Goal: Information Seeking & Learning: Learn about a topic

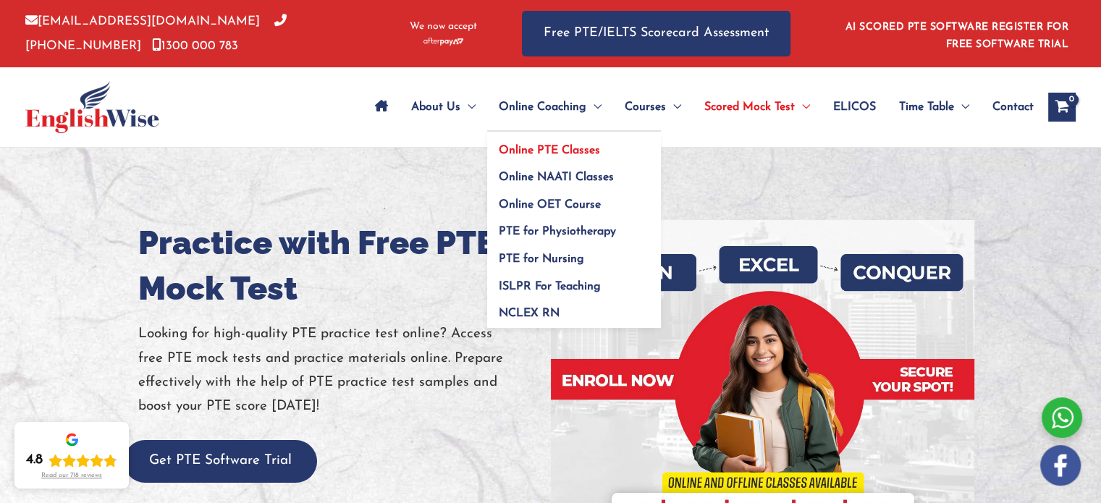
click at [539, 153] on span "Online PTE Classes" at bounding box center [549, 151] width 101 height 12
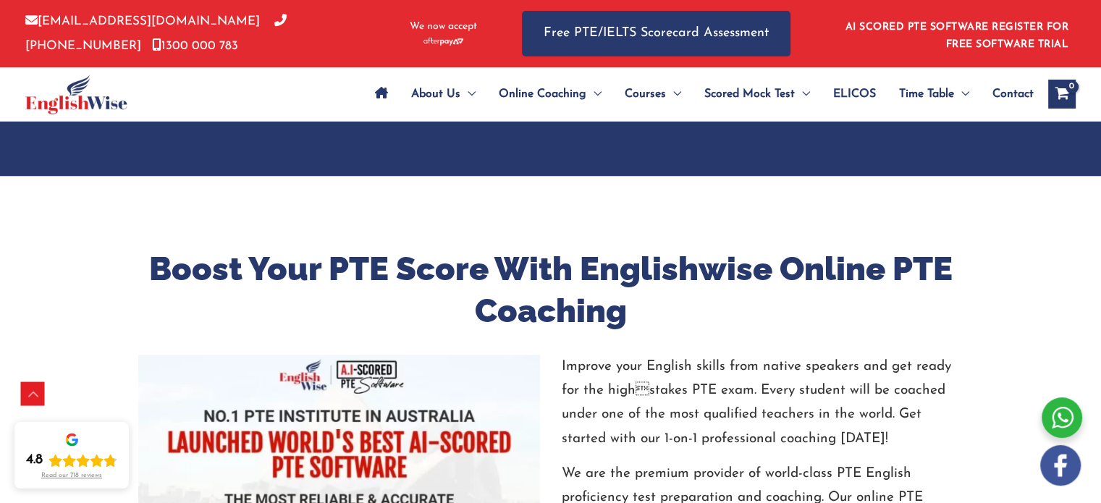
scroll to position [1325, 0]
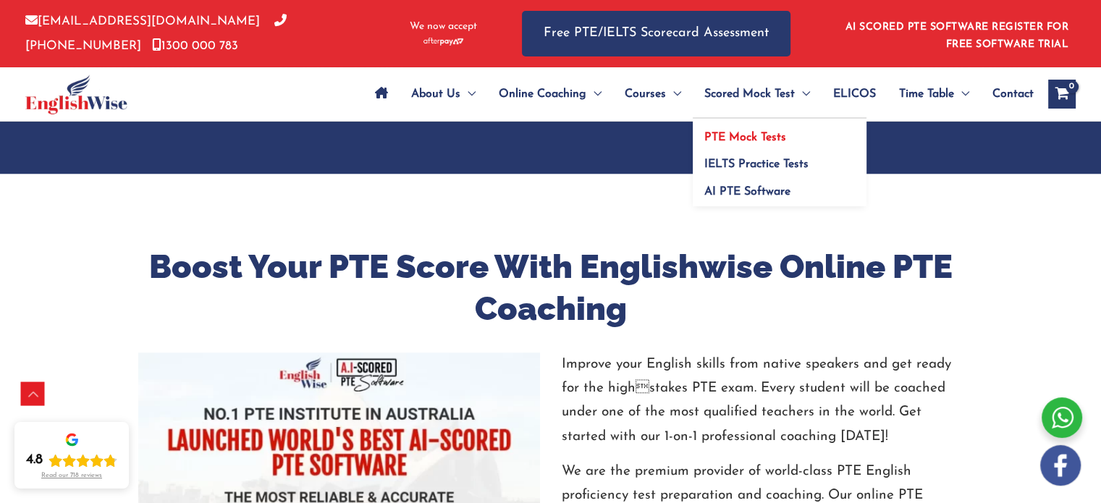
click at [742, 128] on link "PTE Mock Tests" at bounding box center [779, 132] width 174 height 27
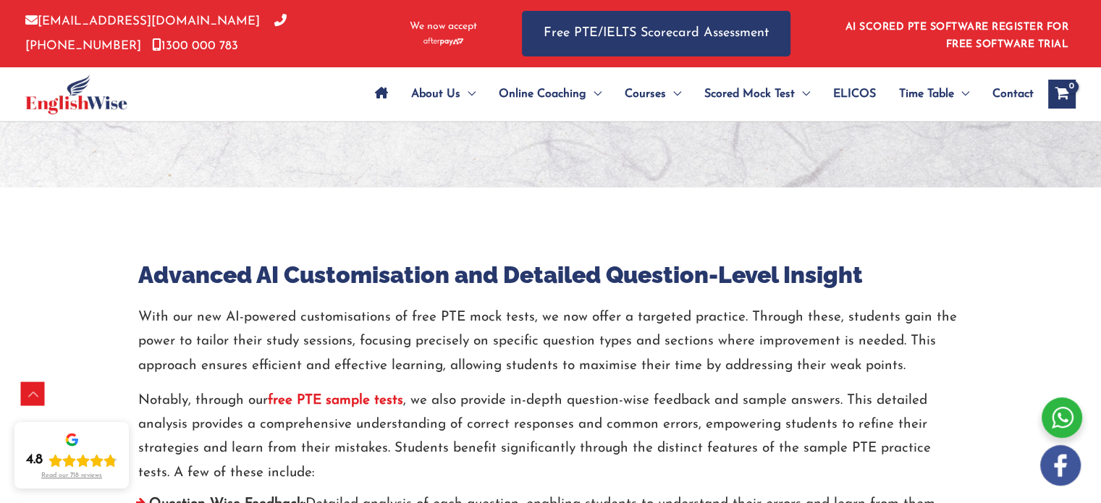
scroll to position [5042, 0]
